Goal: Task Accomplishment & Management: Use online tool/utility

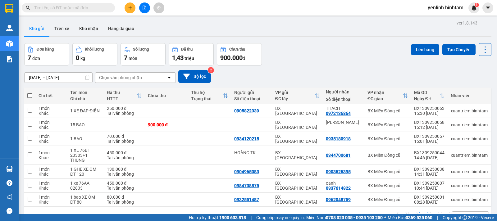
click at [146, 9] on icon "file-add" at bounding box center [144, 8] width 4 height 4
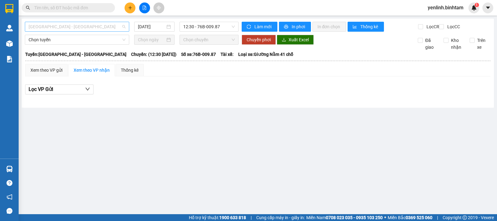
click at [82, 25] on span "[GEOGRAPHIC_DATA] - [GEOGRAPHIC_DATA]" at bounding box center [77, 26] width 97 height 9
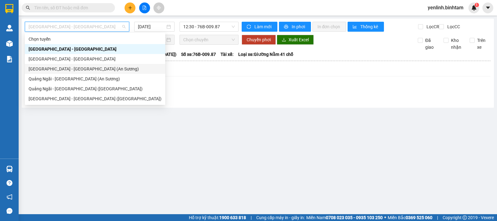
click at [70, 68] on div "[GEOGRAPHIC_DATA] - [GEOGRAPHIC_DATA] (An Sương)" at bounding box center [95, 68] width 133 height 7
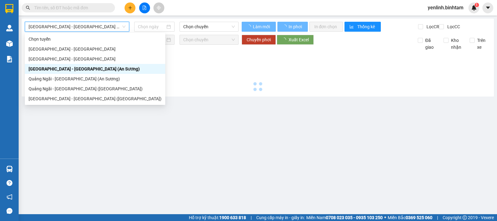
type input "[DATE]"
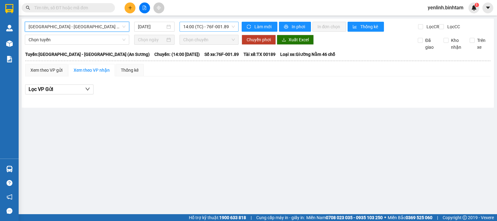
click at [216, 28] on span "14:00 (TC) - 76F-001.89" at bounding box center [208, 26] width 51 height 9
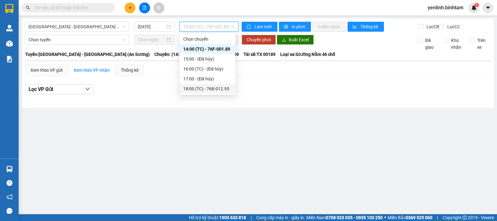
click at [219, 90] on div "18:00 (TC) - 76B-012.95" at bounding box center [207, 88] width 48 height 7
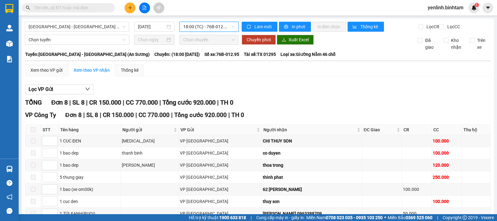
click at [215, 26] on span "18:00 (TC) - 76B-012.95" at bounding box center [208, 26] width 51 height 9
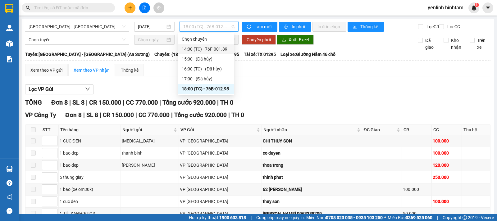
click at [216, 49] on div "14:00 (TC) - 76F-001.89" at bounding box center [206, 49] width 48 height 7
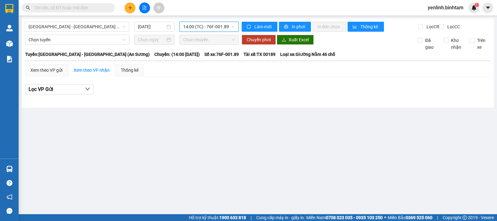
click at [222, 25] on span "14:00 (TC) - 76F-001.89" at bounding box center [208, 26] width 51 height 9
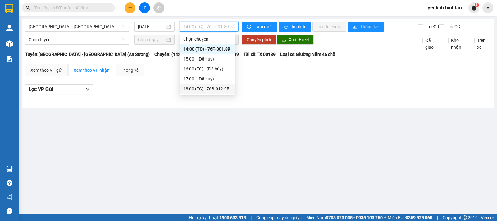
click at [226, 88] on div "18:00 (TC) - 76B-012.95" at bounding box center [207, 88] width 48 height 7
